Goal: Use online tool/utility: Utilize a website feature to perform a specific function

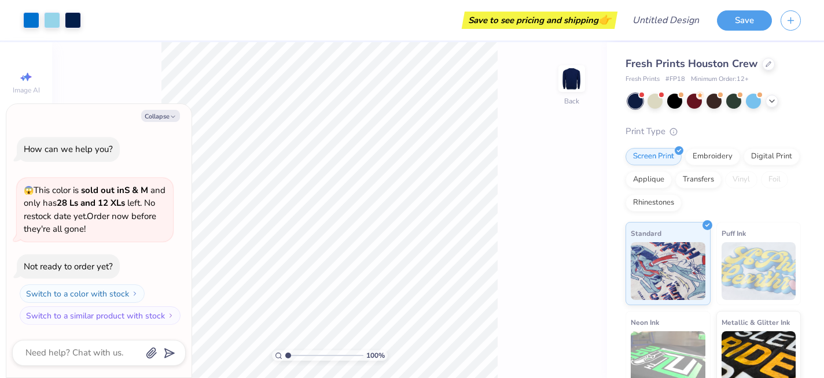
type textarea "x"
type input "1.33"
type textarea "x"
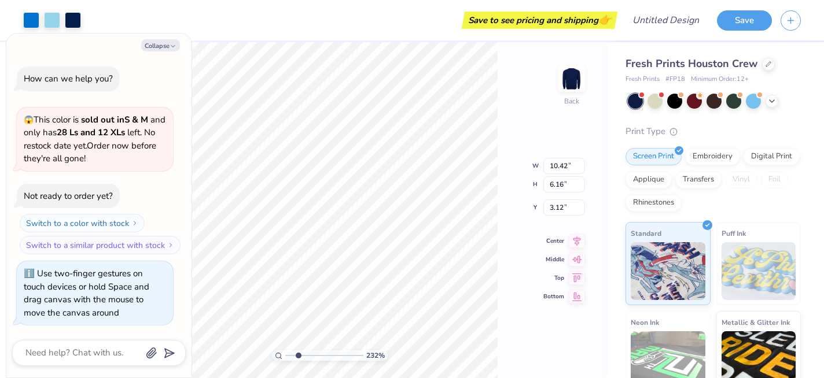
drag, startPoint x: 289, startPoint y: 356, endPoint x: 298, endPoint y: 356, distance: 8.7
type input "2.32"
click at [298, 356] on input "range" at bounding box center [324, 356] width 78 height 10
type textarea "x"
type input "1.46"
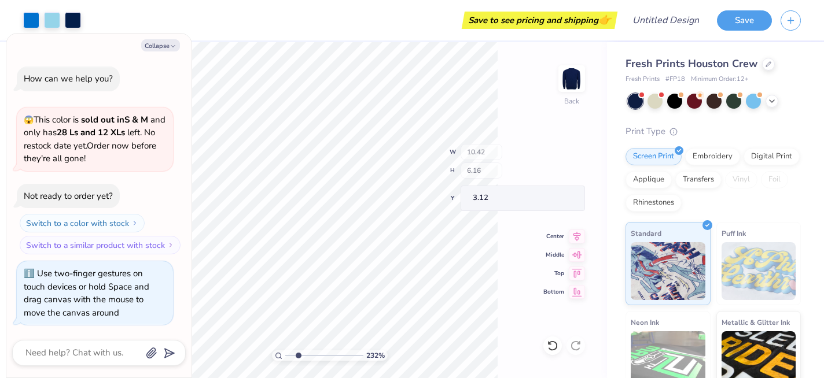
type input "0.24"
type input "7.37"
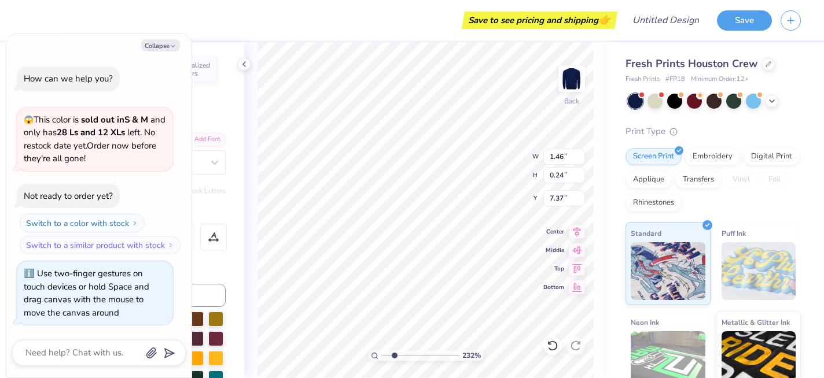
type textarea "x"
type input "7.35"
type textarea "x"
type textarea "A"
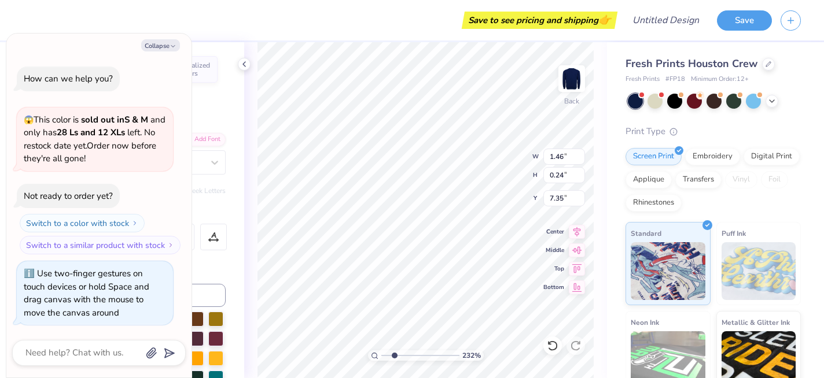
type textarea "x"
type textarea "Al"
type textarea "x"
type textarea "Alp"
type textarea "x"
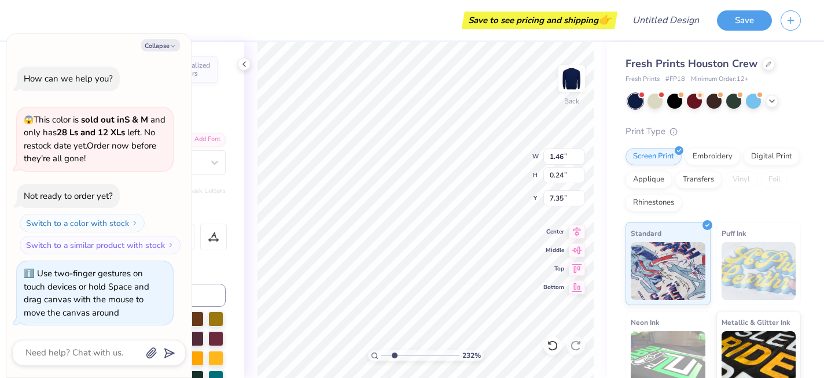
type textarea "Alph"
type textarea "x"
type textarea "Alpha"
type textarea "x"
type textarea "Alph"
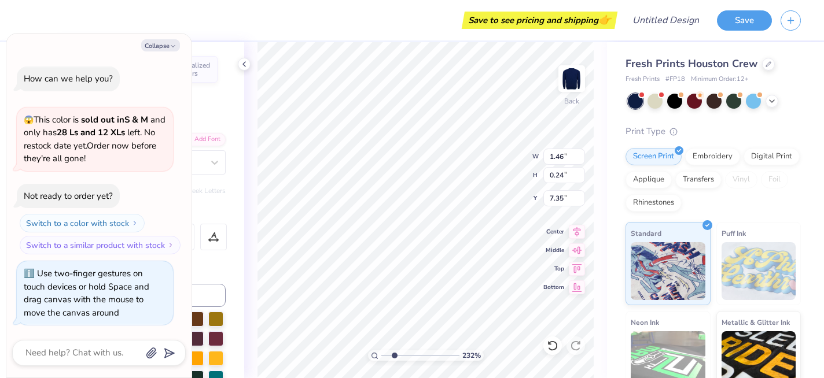
scroll to position [0, 0]
type textarea "x"
type textarea "Alp"
type textarea "x"
type textarea "Al"
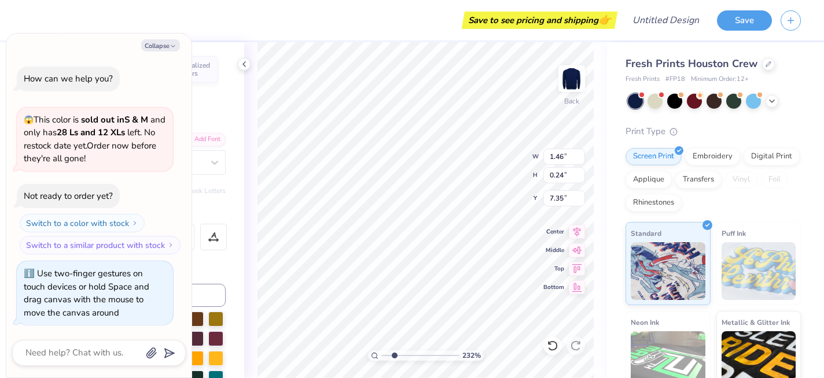
type textarea "x"
type textarea "Alp"
type textarea "x"
type textarea "Alph"
type textarea "x"
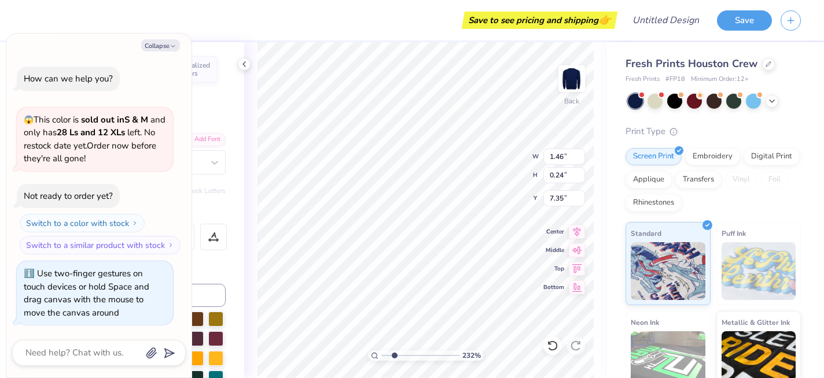
type textarea "Alpha"
type textarea "x"
type textarea "Alpha"
type textarea "x"
type textarea "Alpha N"
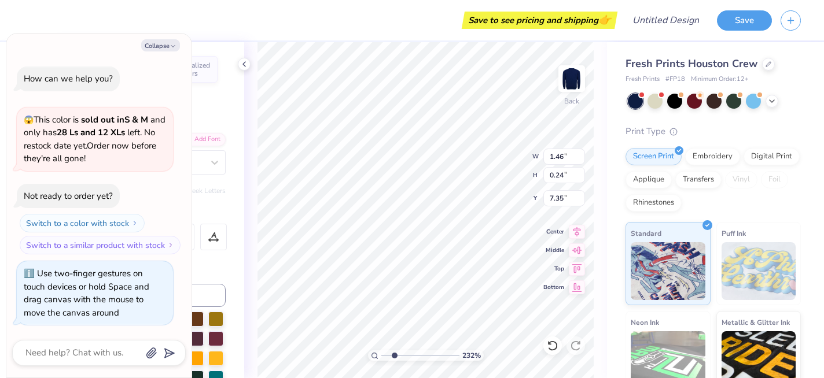
type textarea "x"
type textarea "Alpha Nu"
type textarea "x"
type input "3.98"
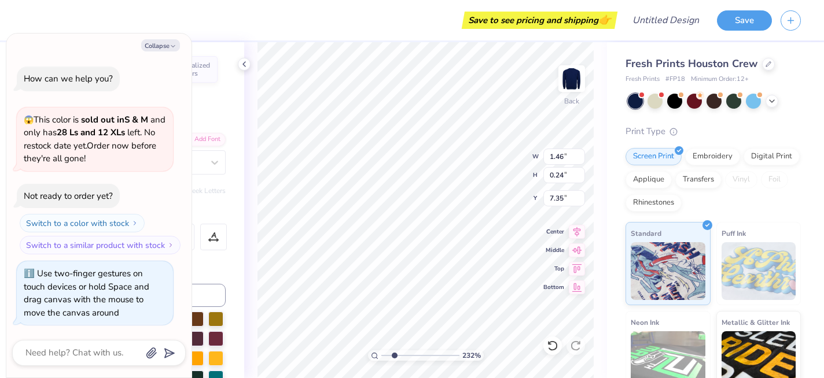
type input "0.68"
type input "8.60"
type textarea "x"
type input "1.11"
type input "0.27"
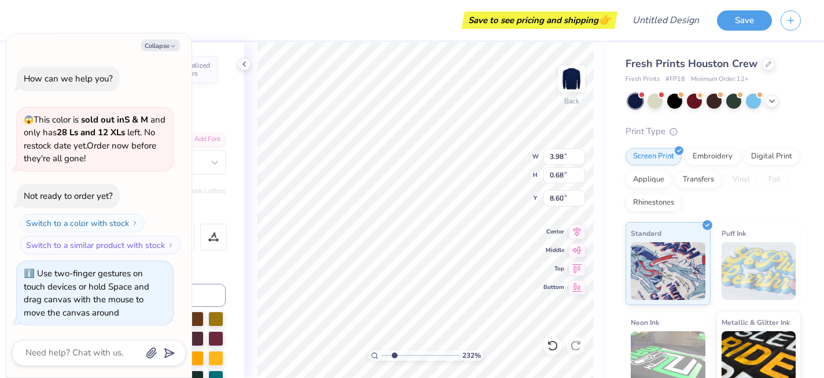
type input "7.32"
type textarea "x"
type textarea "Alpha C"
type textarea "x"
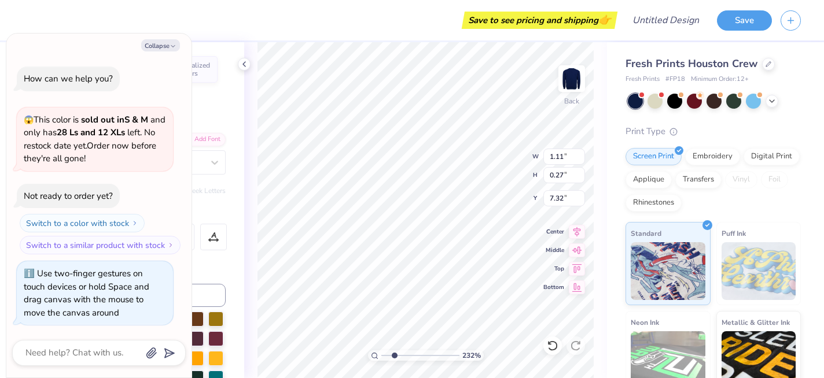
type textarea "Alpha Ch"
type textarea "x"
type textarea "Alpha Chi"
type textarea "x"
type textarea "Alpha Chi"
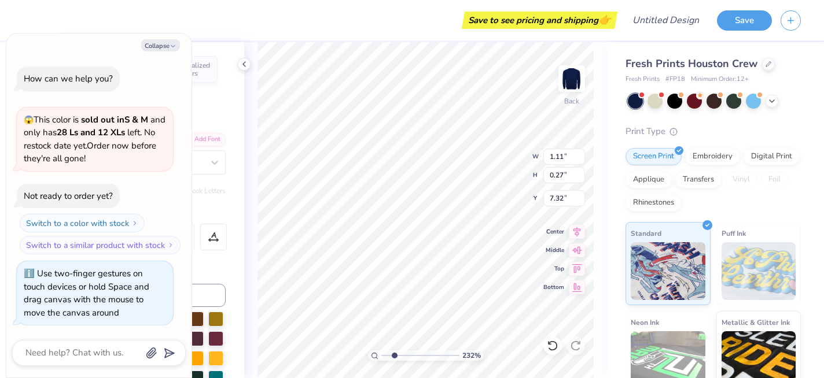
type textarea "x"
type textarea "Alpha Chi O"
type textarea "x"
type textarea "Alpha Chi Om"
type textarea "x"
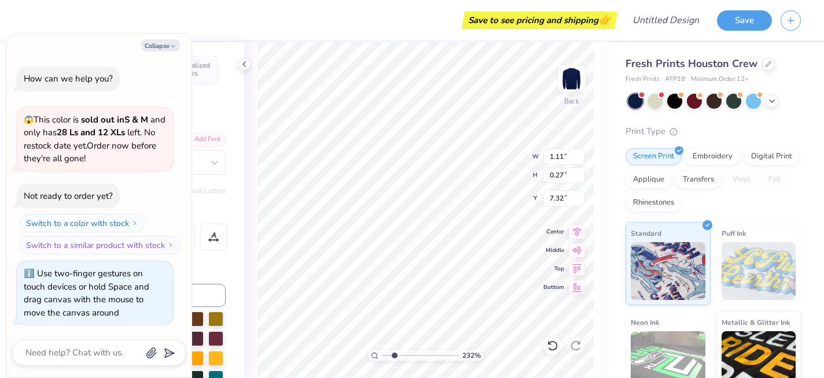
type textarea "Alpha Chi Ome"
type textarea "x"
type textarea "Alpha [PERSON_NAME]"
type textarea "x"
type textarea "Alpha Chi Omega"
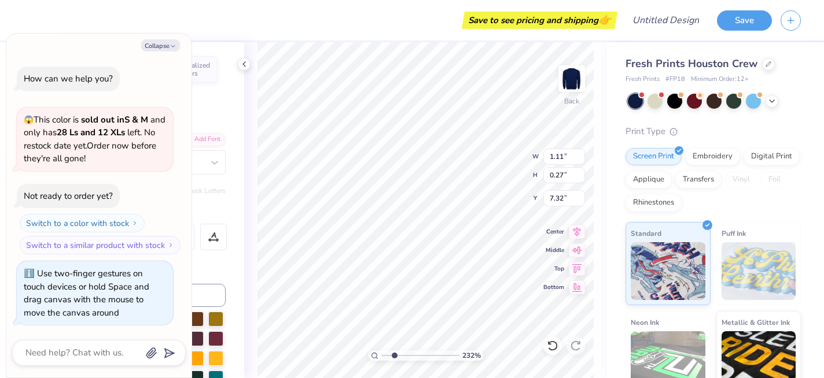
scroll to position [0, 3]
type textarea "x"
type input "3.98"
type input "0.68"
type input "8.60"
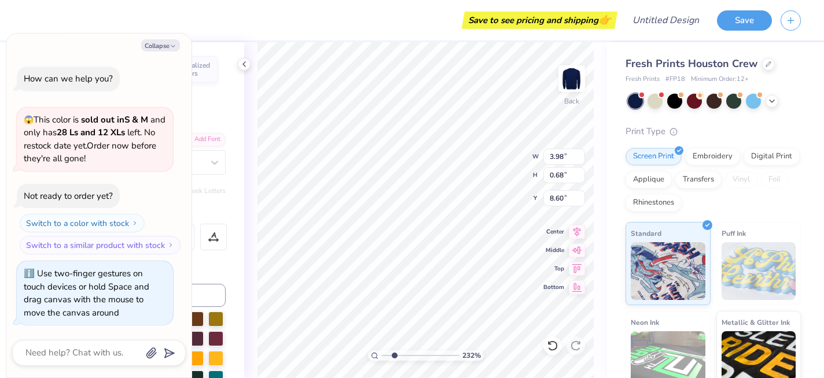
type textarea "x"
type textarea "A Upsilon Chapter"
type textarea "x"
type textarea "Al Upsilon Chapter"
type textarea "x"
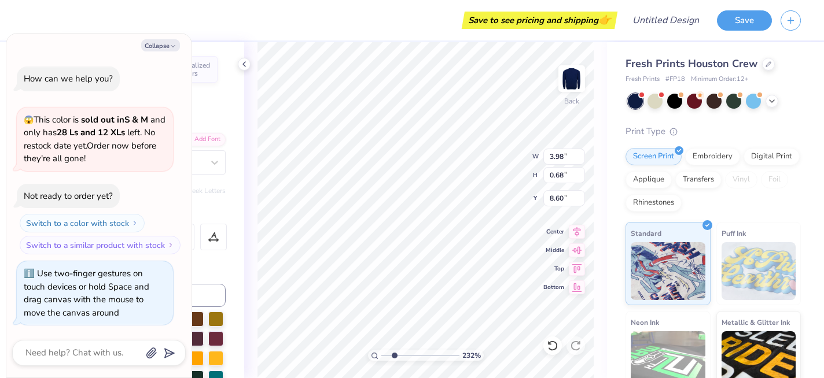
type textarea "Alp Upsilon Chapter"
type textarea "x"
type textarea "Alph Upsilon Chapter"
type textarea "x"
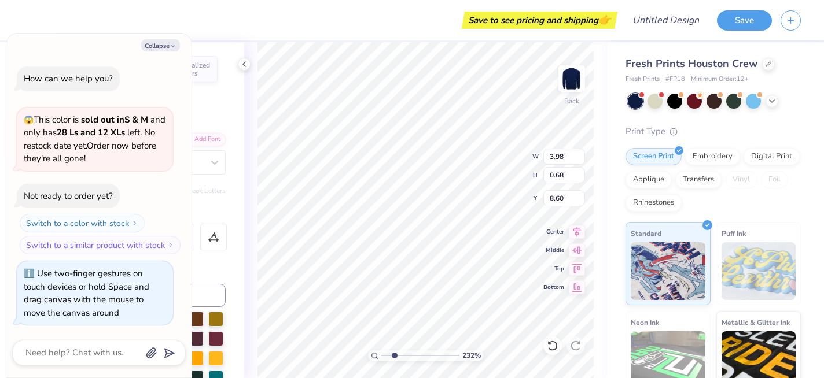
type textarea "Alpha Upsilon Chapter"
type textarea "x"
type textarea "Alpha N Chapter"
type textarea "x"
type textarea "Alpha Nu Chapter"
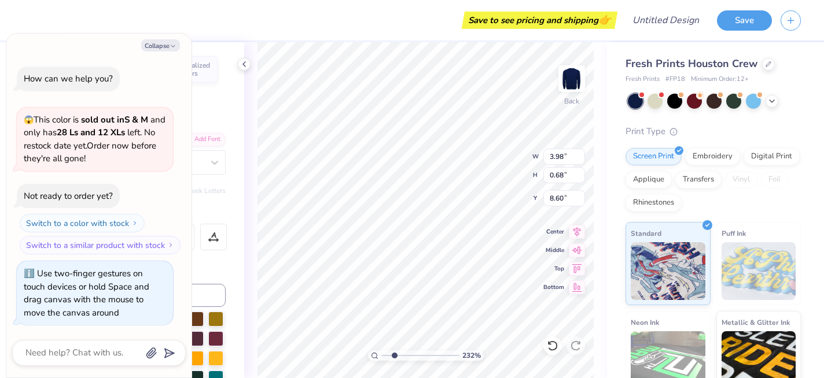
scroll to position [0, 2]
type textarea "x"
type input "7.26"
type textarea "x"
type textarea "2"
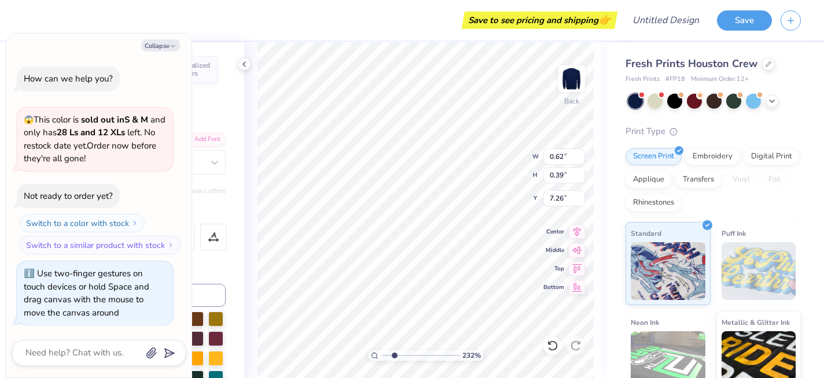
type textarea "x"
type textarea "25"
type textarea "x"
type input "7.31"
click at [171, 46] on icon "button" at bounding box center [172, 46] width 7 height 7
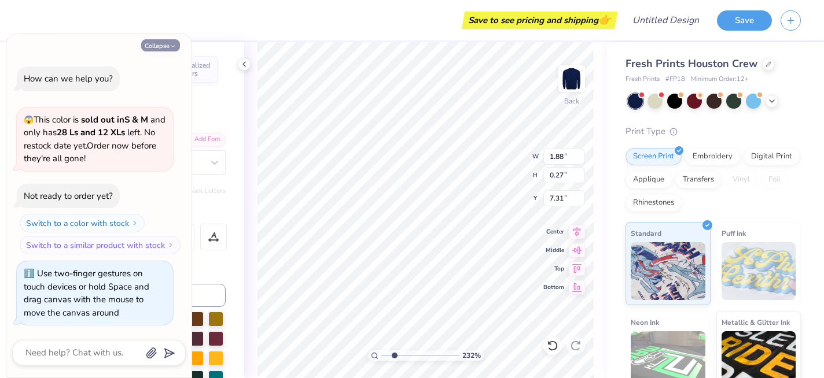
type textarea "x"
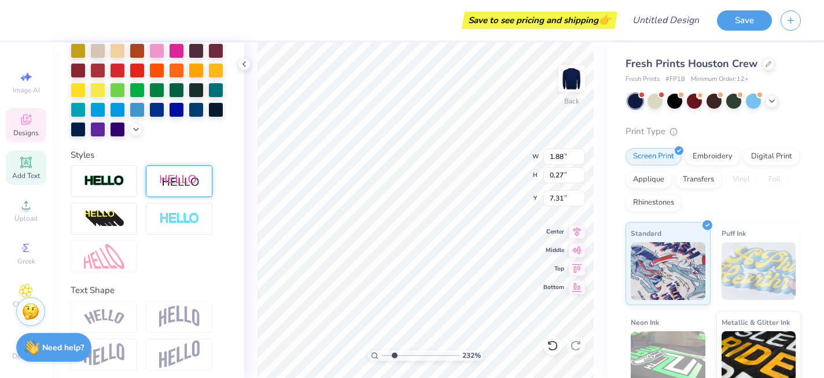
scroll to position [0, 0]
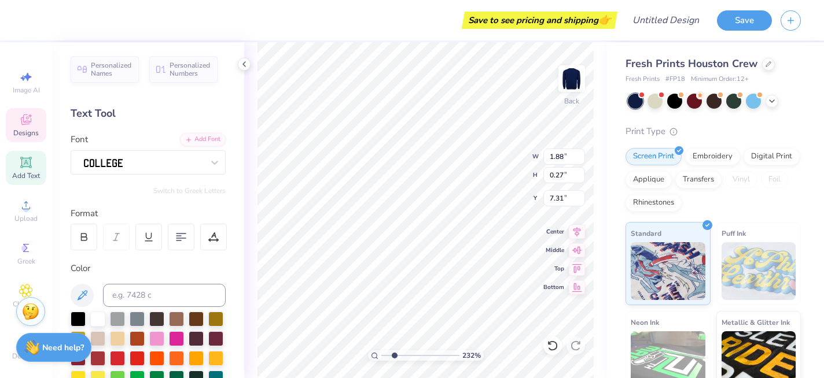
type input "1.70"
type input "0.24"
type input "7.34"
type input "7.39"
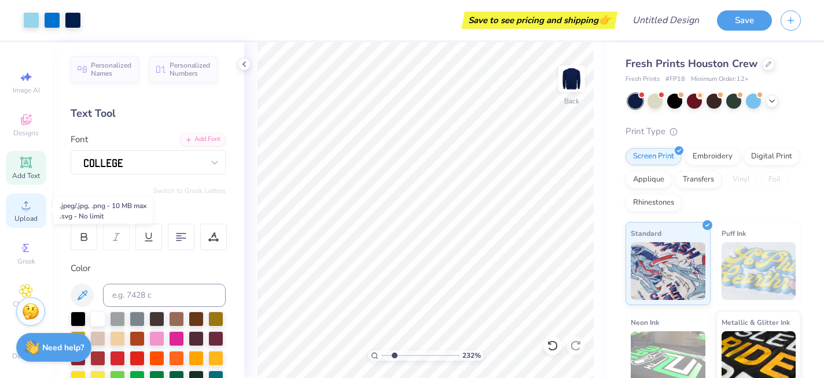
click at [27, 212] on icon at bounding box center [26, 205] width 14 height 14
click at [26, 130] on span "Designs" at bounding box center [25, 132] width 25 height 9
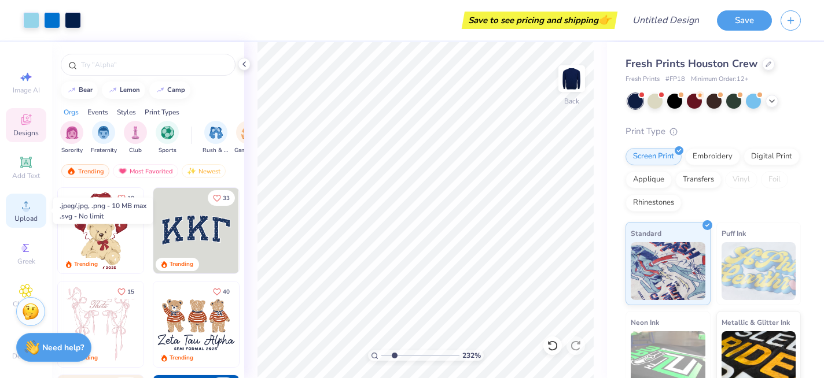
click at [30, 213] on div "Upload" at bounding box center [26, 211] width 40 height 34
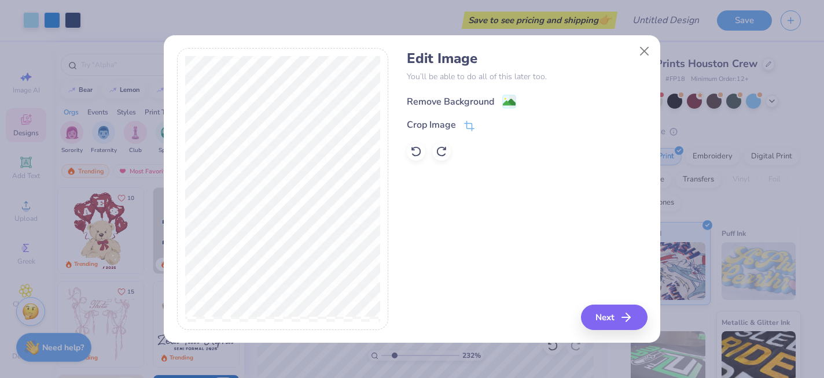
click at [464, 99] on div "Remove Background" at bounding box center [450, 102] width 87 height 14
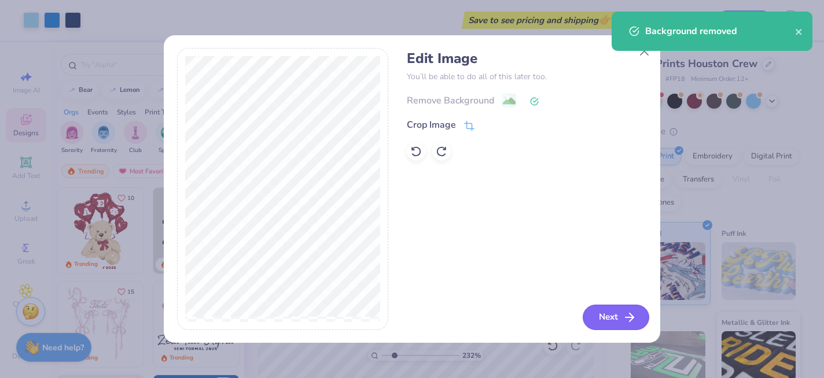
click at [615, 315] on button "Next" at bounding box center [615, 317] width 67 height 25
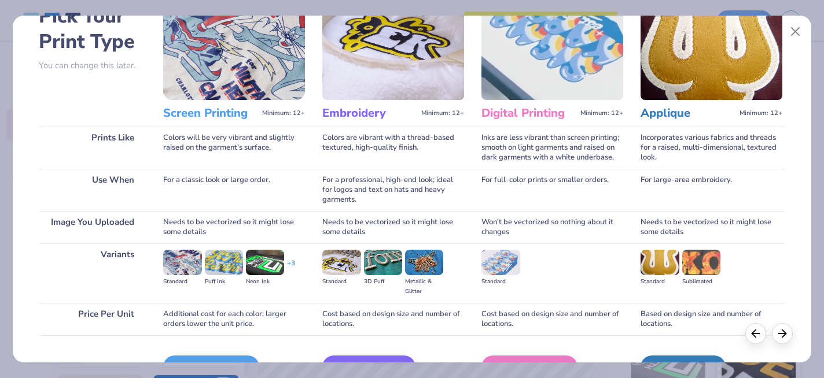
scroll to position [141, 0]
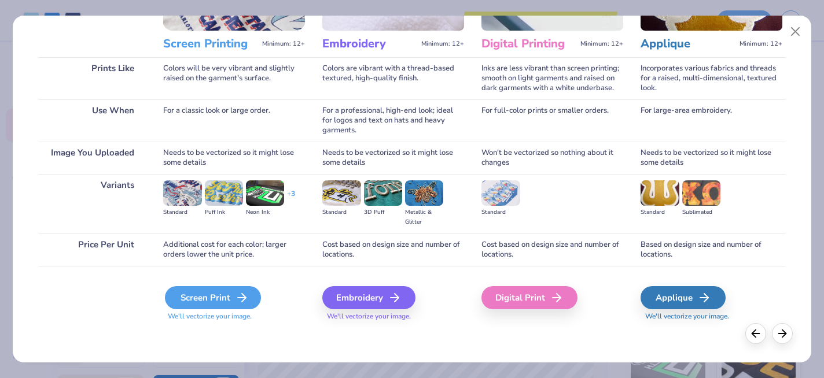
click at [236, 296] on icon at bounding box center [242, 298] width 14 height 14
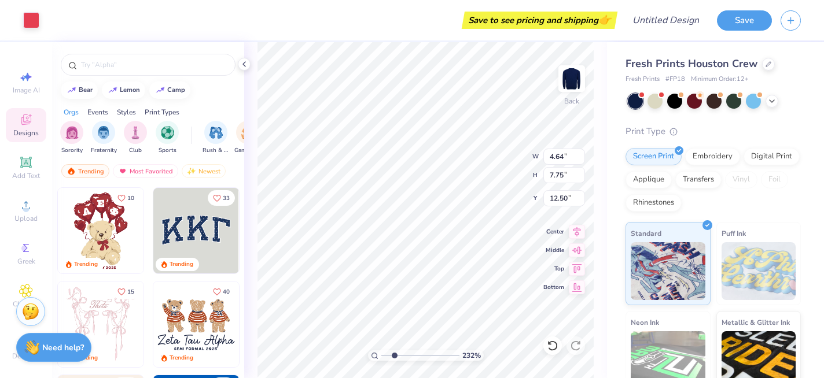
type input "4.64"
type input "7.75"
type input "5.62"
type input "1.48"
type input "2.46"
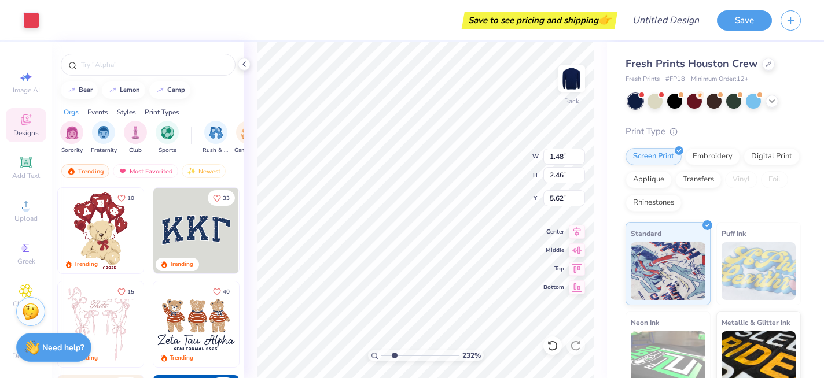
type input "6.06"
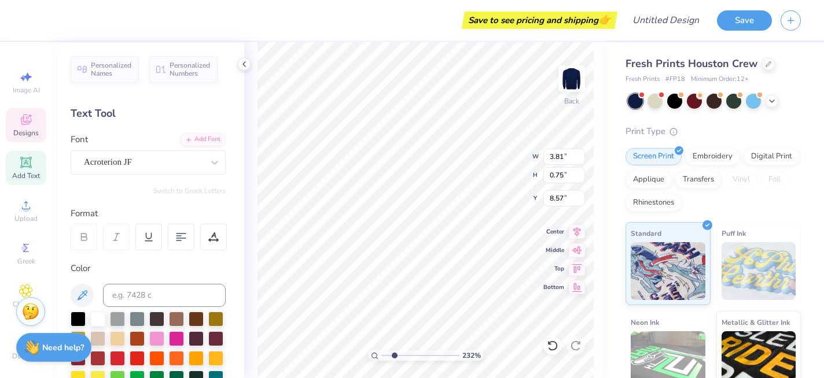
type input "9.58"
type input "1.48"
type input "2.46"
type input "6.06"
type input "1.69"
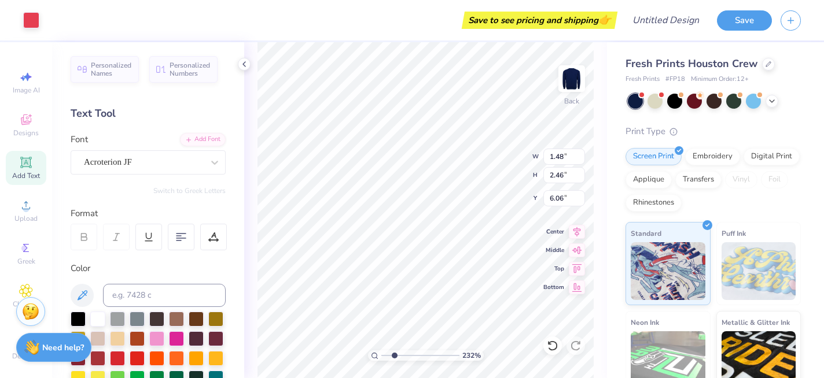
type input "2.83"
type input "6.28"
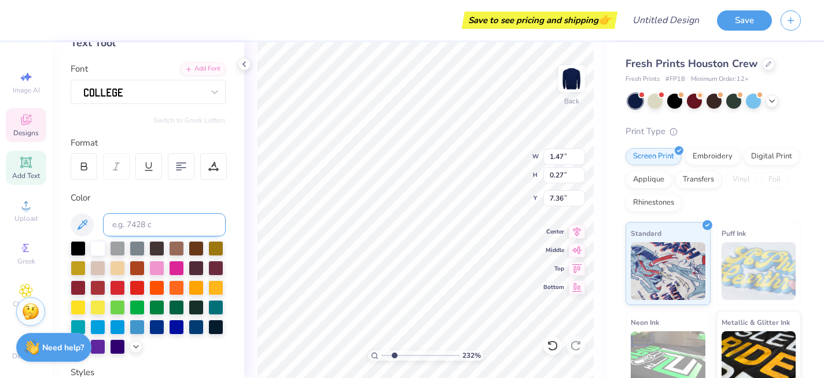
scroll to position [72, 0]
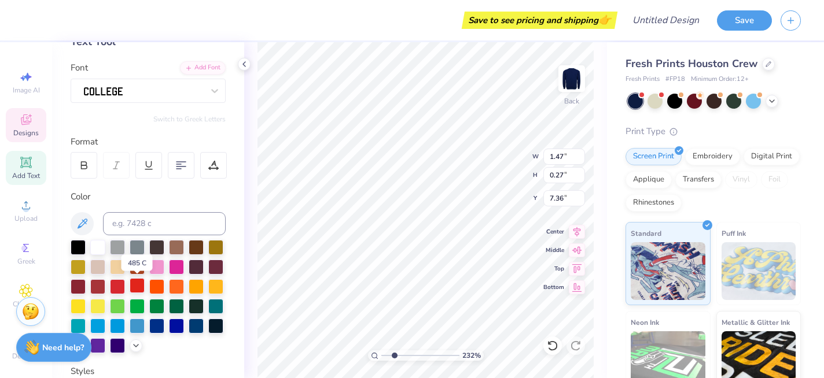
click at [140, 286] on div at bounding box center [137, 285] width 15 height 15
click at [75, 246] on div at bounding box center [78, 246] width 15 height 15
click at [139, 302] on div at bounding box center [137, 305] width 15 height 15
type input "1.70"
type input "0.24"
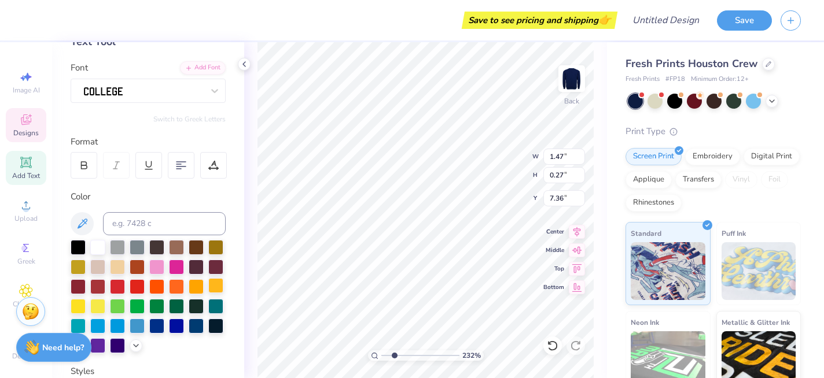
type input "7.39"
click at [140, 307] on div at bounding box center [137, 305] width 15 height 15
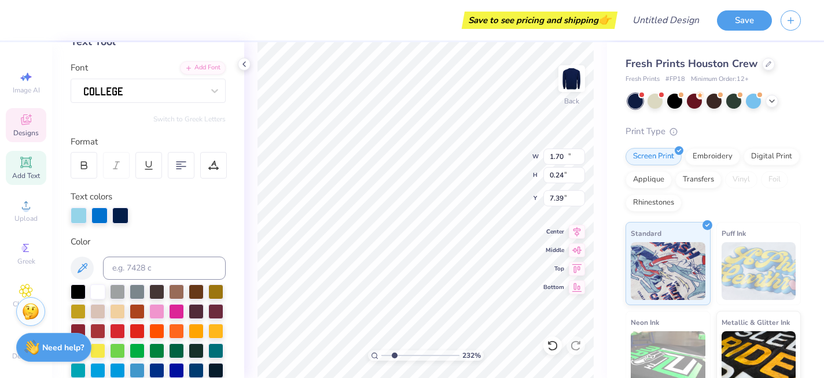
type input "10.42"
type input "2.64"
type input "3.13"
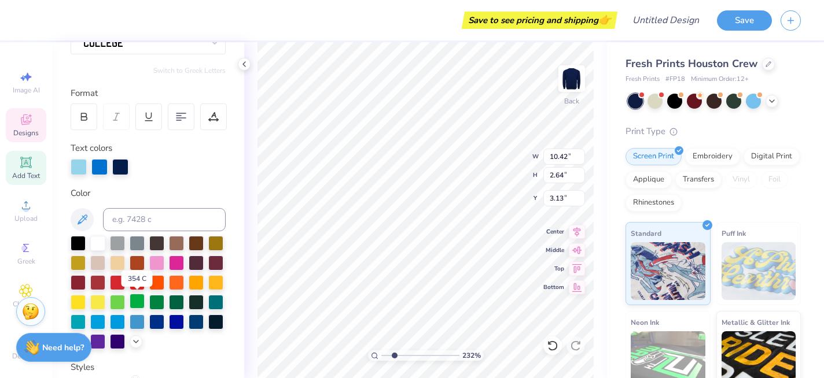
click at [135, 300] on div at bounding box center [137, 301] width 15 height 15
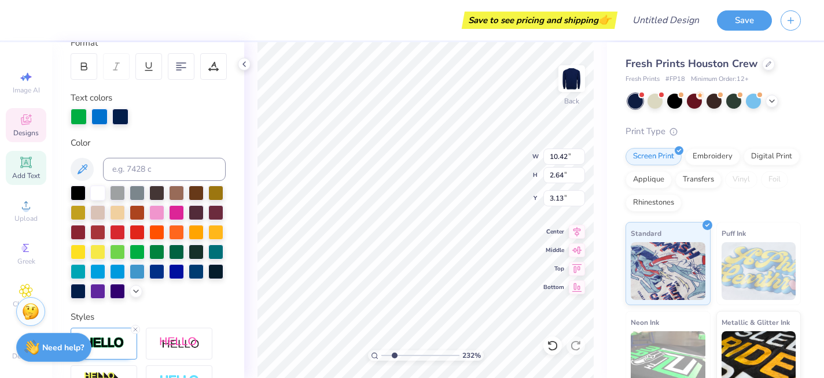
scroll to position [0, 0]
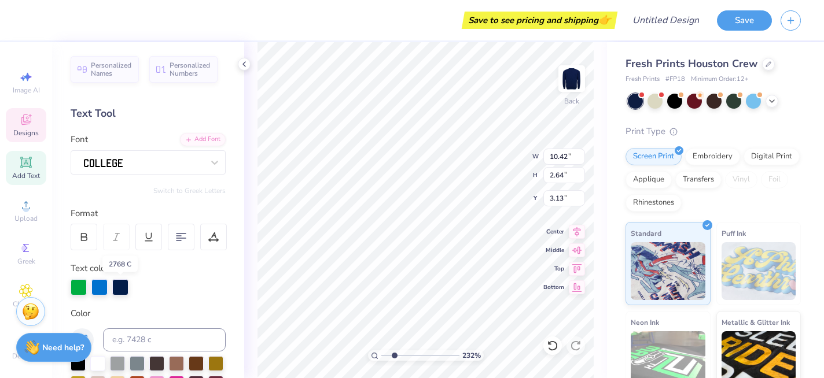
click at [118, 287] on div at bounding box center [120, 287] width 16 height 16
click at [97, 286] on div at bounding box center [99, 287] width 16 height 16
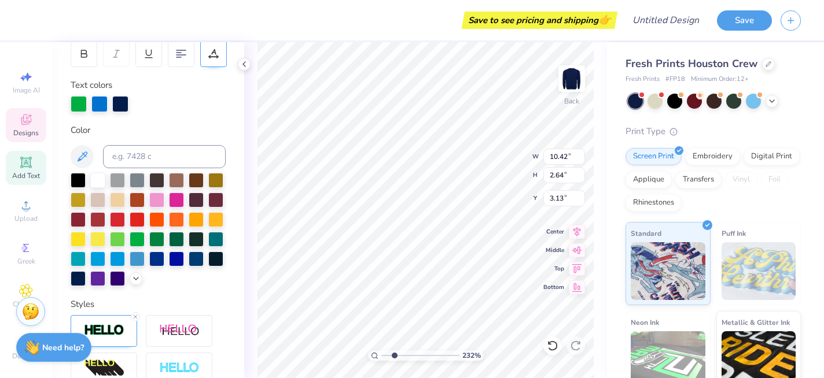
scroll to position [186, 0]
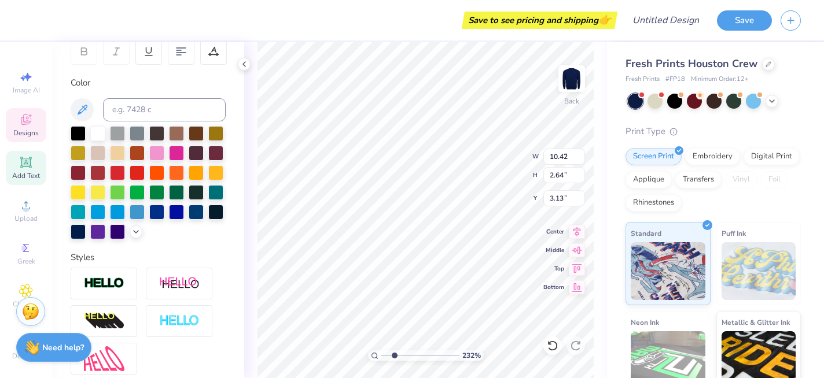
type input "3.81"
type input "0.75"
type input "9.58"
click at [137, 189] on div at bounding box center [137, 191] width 15 height 15
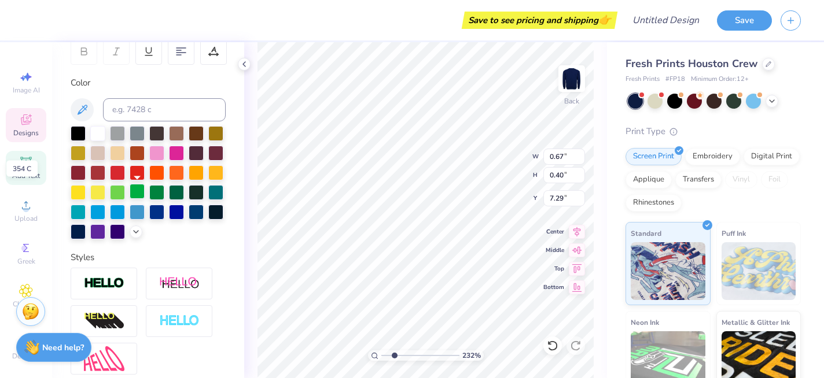
click at [134, 190] on div at bounding box center [137, 191] width 15 height 15
type input "1.47"
type input "0.27"
type input "7.36"
click at [100, 134] on div at bounding box center [97, 132] width 15 height 15
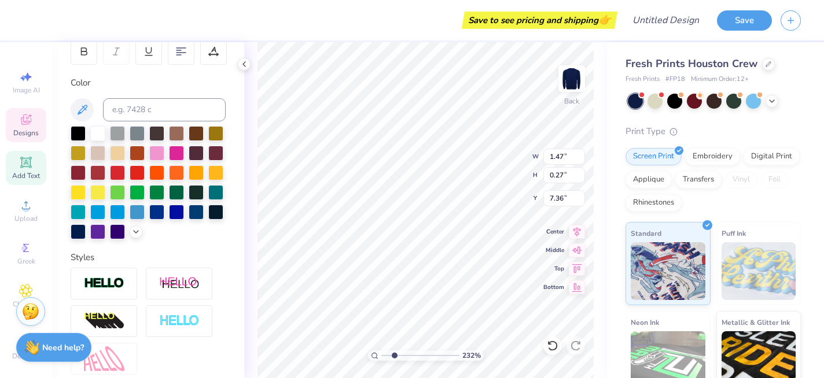
type input "1.70"
type input "0.24"
type input "7.46"
click at [97, 131] on div at bounding box center [97, 132] width 15 height 15
type input "1.47"
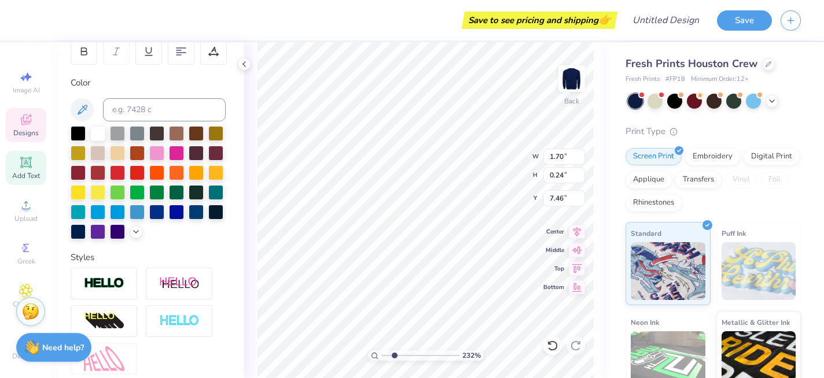
type input "0.27"
type input "7.43"
click at [76, 130] on div at bounding box center [78, 132] width 15 height 15
type input "1.70"
type input "0.24"
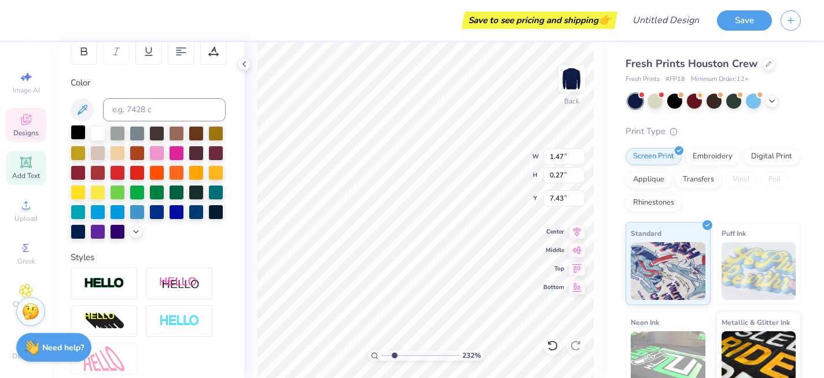
type input "7.46"
click at [75, 133] on div at bounding box center [78, 132] width 15 height 15
